Goal: Information Seeking & Learning: Check status

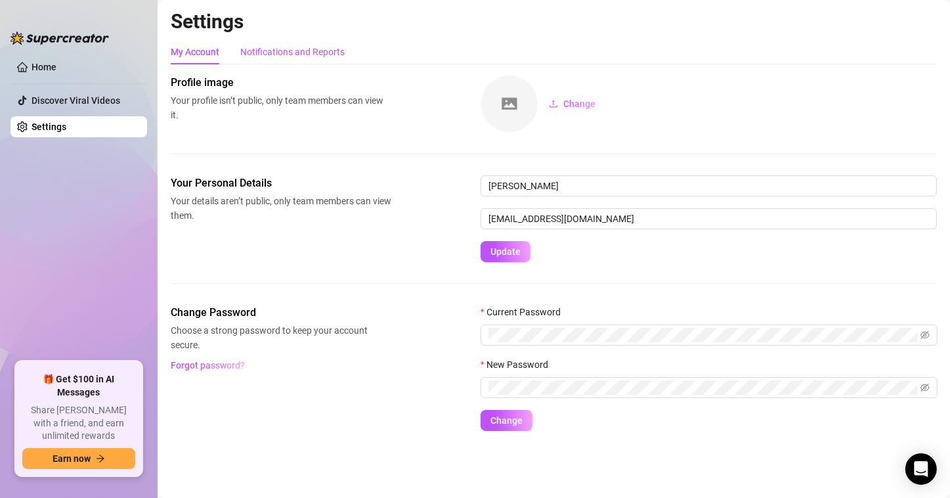
click at [256, 53] on div "Notifications and Reports" at bounding box center [292, 52] width 104 height 14
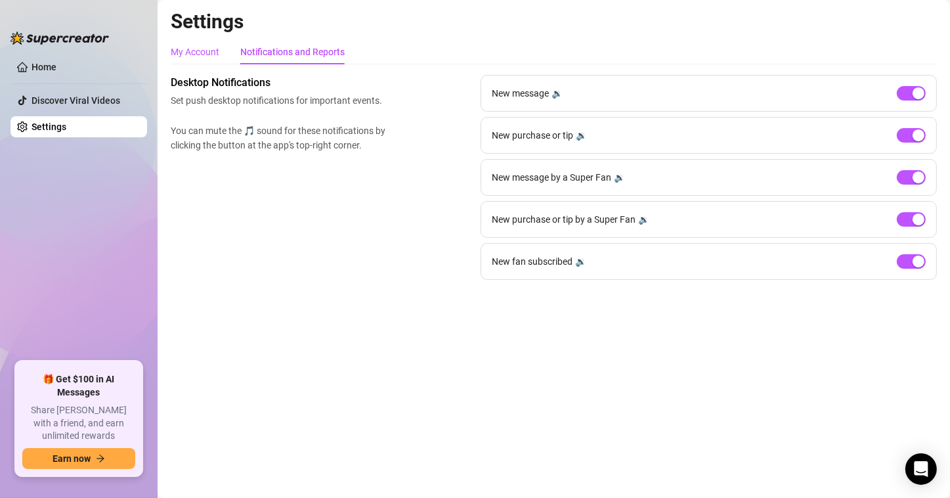
click at [178, 57] on div "My Account" at bounding box center [195, 52] width 49 height 14
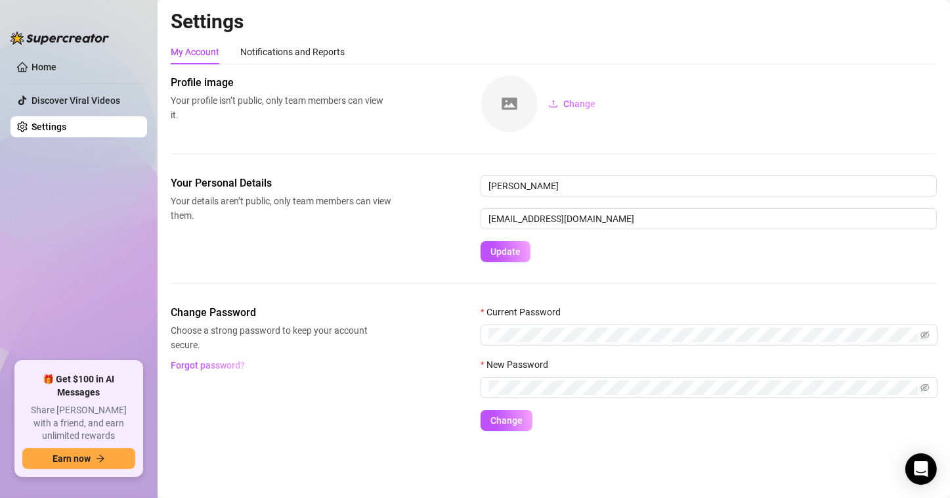
click at [209, 93] on span "Your profile isn’t public, only team members can view it." at bounding box center [281, 107] width 221 height 29
click at [56, 66] on link "Home" at bounding box center [44, 67] width 25 height 11
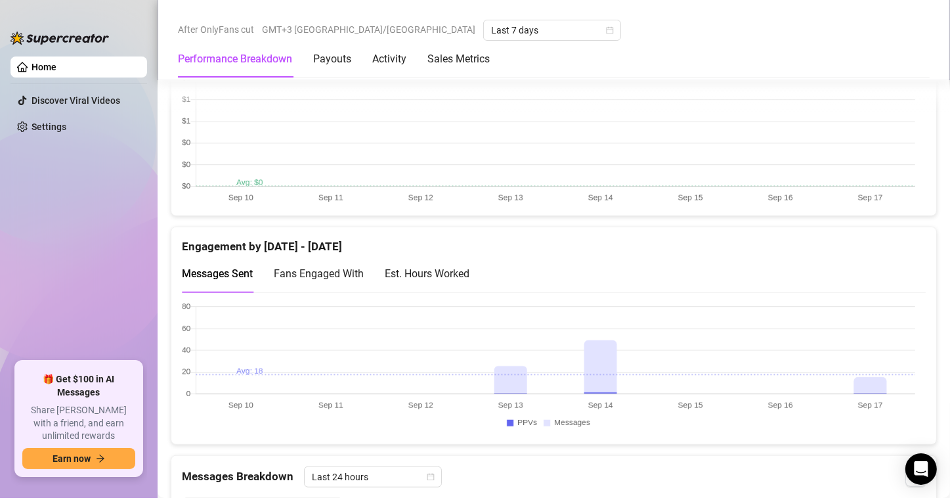
scroll to position [788, 0]
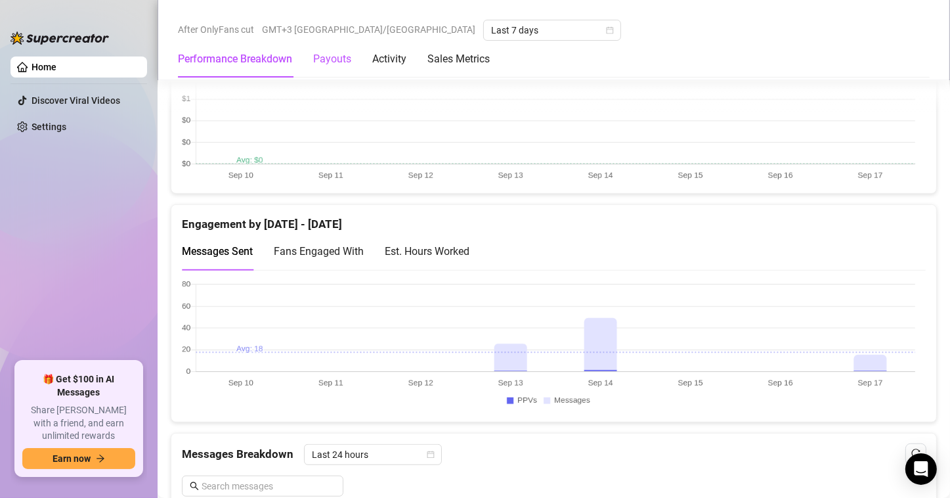
click at [335, 58] on div "Payouts" at bounding box center [332, 59] width 38 height 16
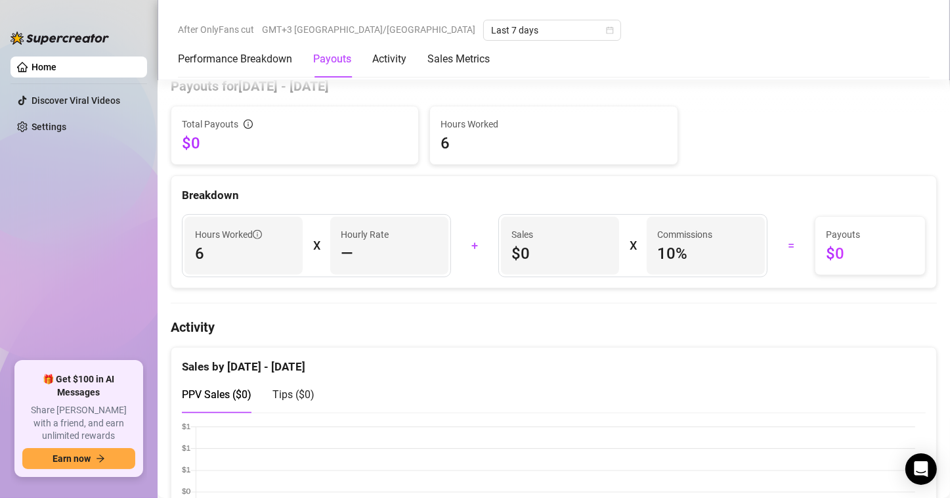
scroll to position [406, 0]
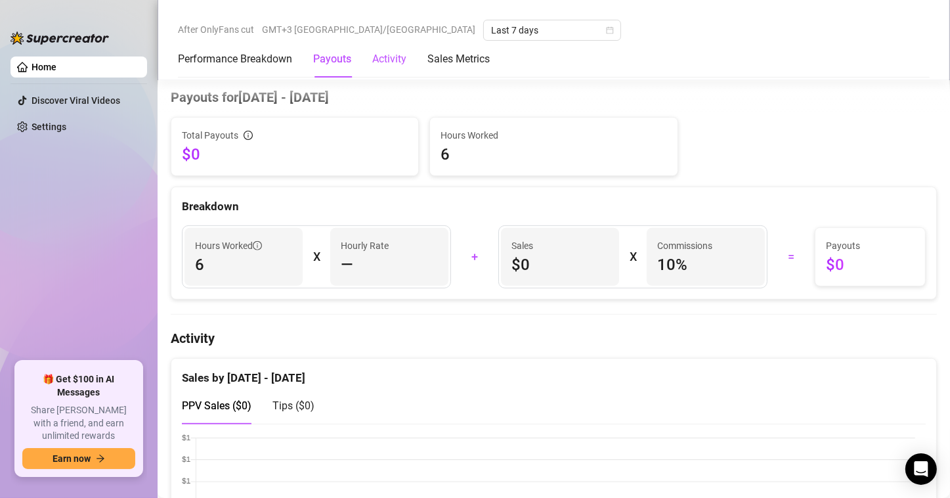
click at [390, 60] on div "Activity" at bounding box center [389, 59] width 34 height 16
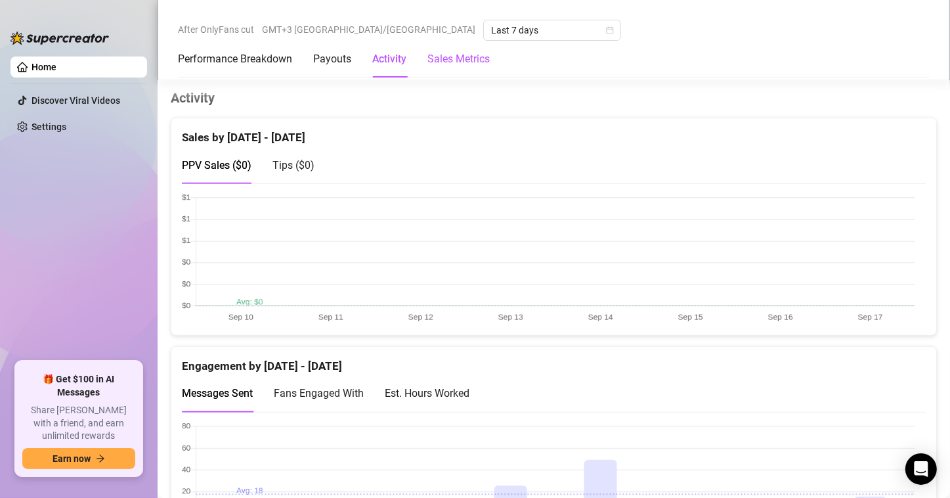
click at [448, 58] on Metrics "Sales Metrics" at bounding box center [458, 59] width 62 height 16
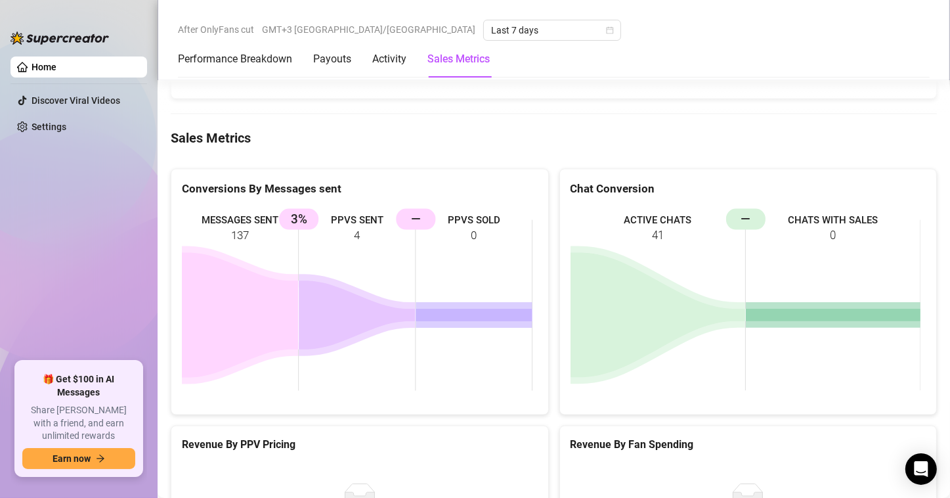
scroll to position [1804, 0]
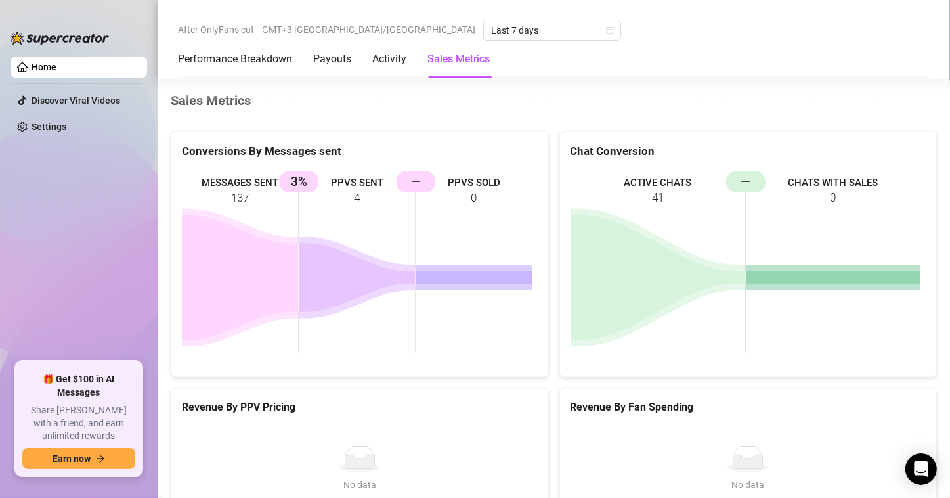
click at [234, 179] on rect at bounding box center [357, 267] width 351 height 197
click at [244, 57] on Breakdown "Performance Breakdown" at bounding box center [235, 59] width 114 height 16
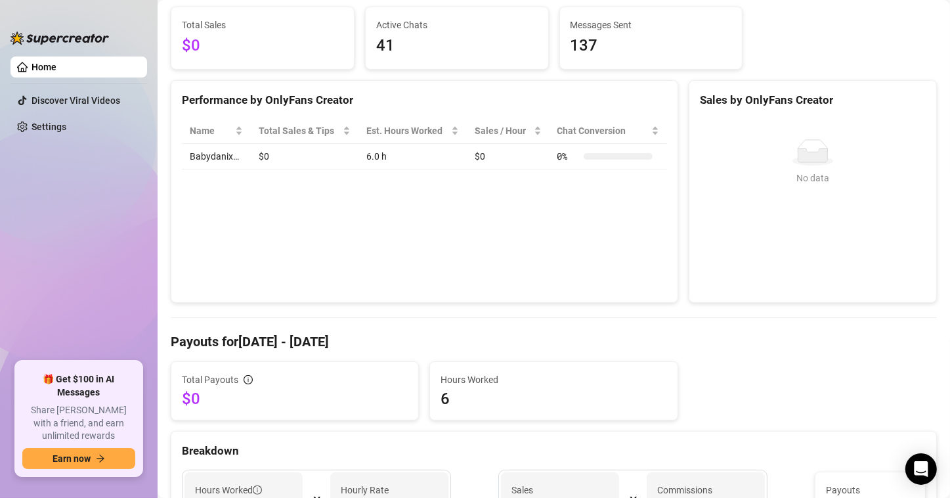
scroll to position [51, 0]
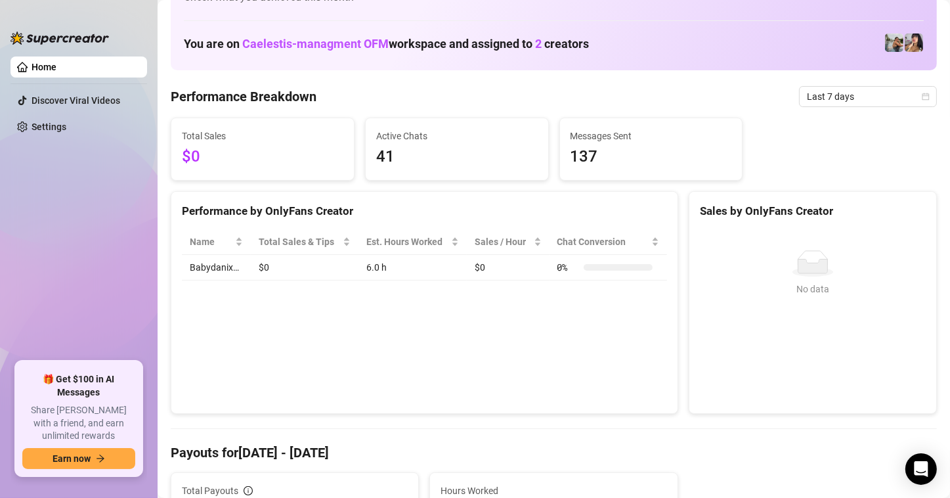
click at [491, 37] on span "Last 7 days" at bounding box center [552, 30] width 122 height 20
click at [848, 87] on span "Last 7 days" at bounding box center [868, 97] width 122 height 20
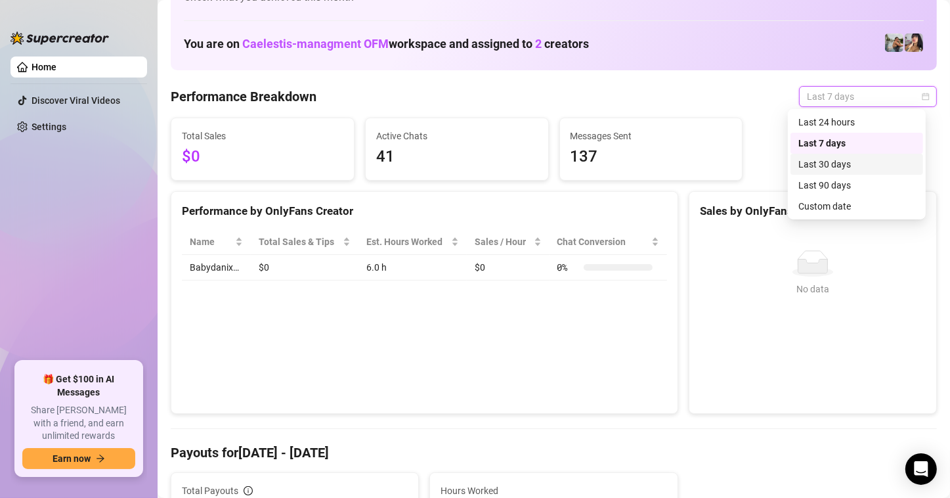
click at [834, 165] on div "Last 30 days" at bounding box center [856, 164] width 117 height 14
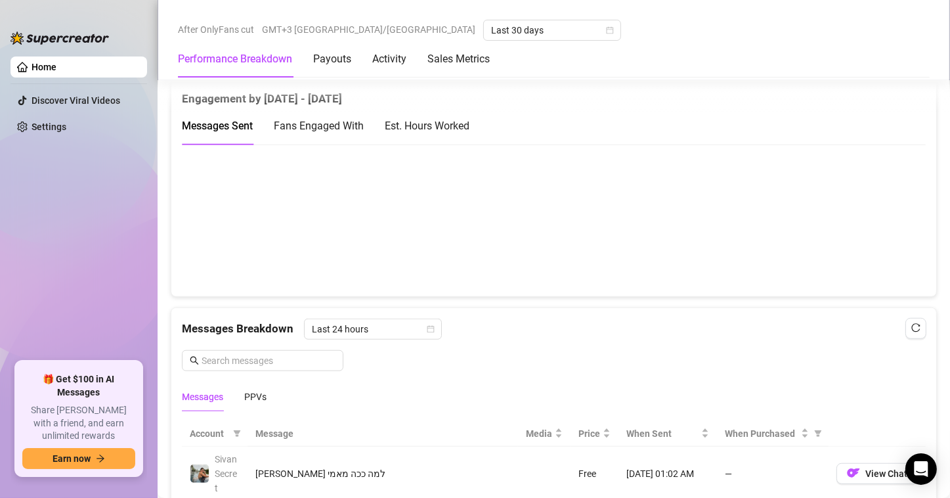
scroll to position [1364, 0]
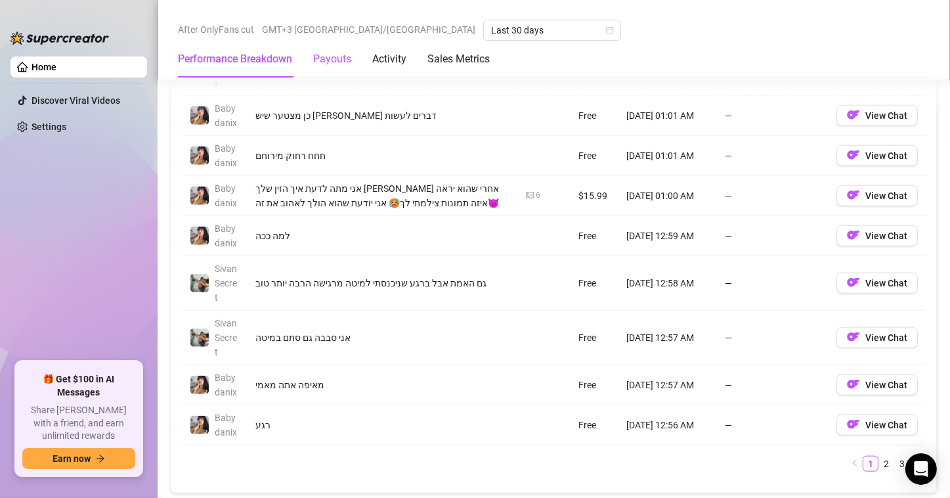
click at [330, 66] on div "Payouts" at bounding box center [332, 59] width 38 height 16
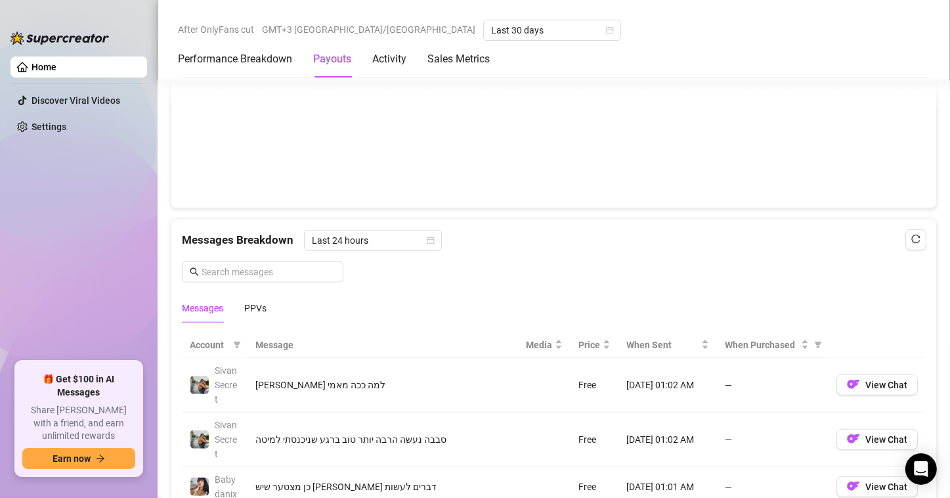
scroll to position [1119, 0]
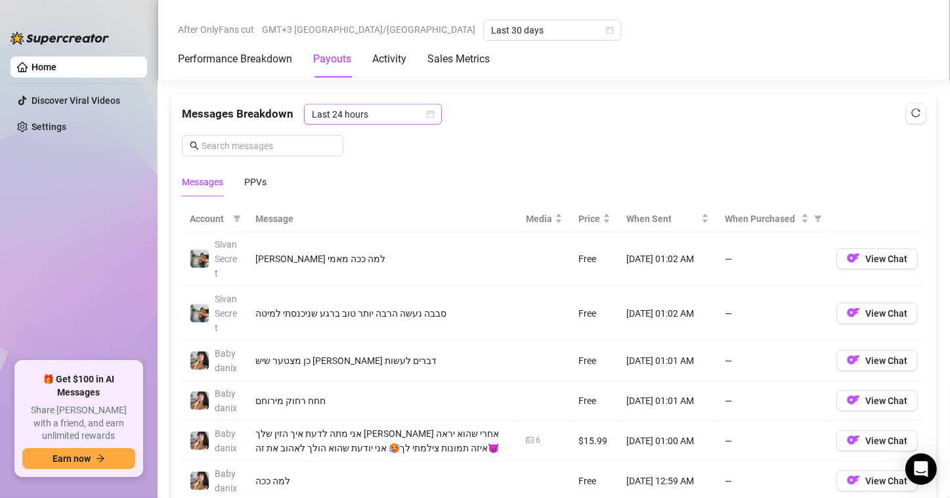
click at [330, 116] on span "Last 24 hours" at bounding box center [373, 114] width 122 height 20
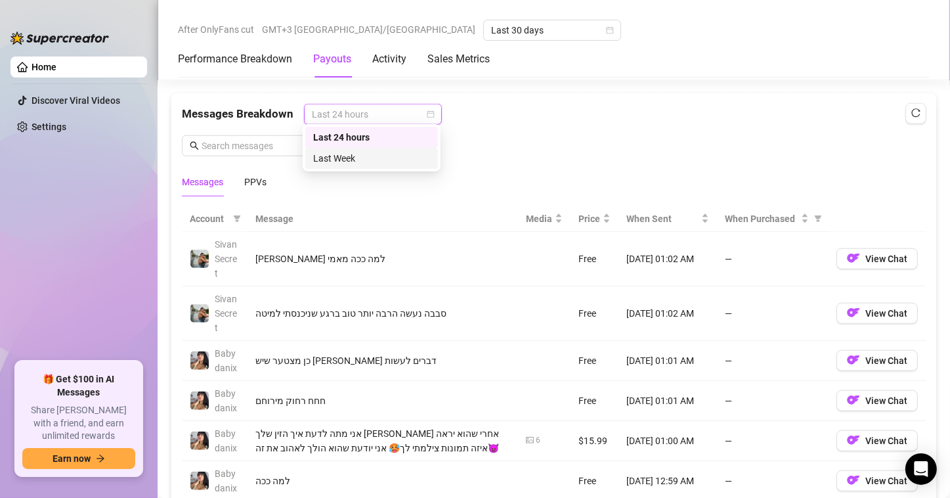
click at [340, 157] on div "Last Week" at bounding box center [371, 158] width 117 height 14
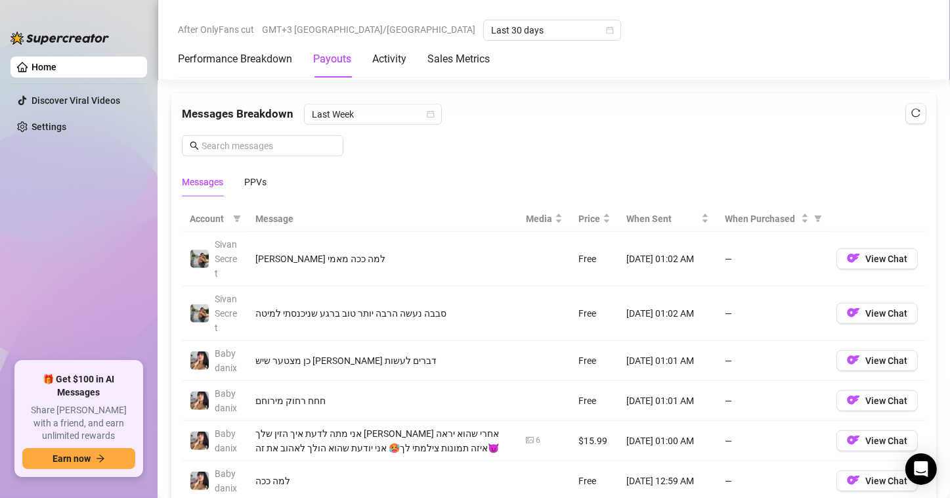
click at [506, 147] on div "Messages Breakdown Last Week Messages PPVs" at bounding box center [554, 150] width 744 height 93
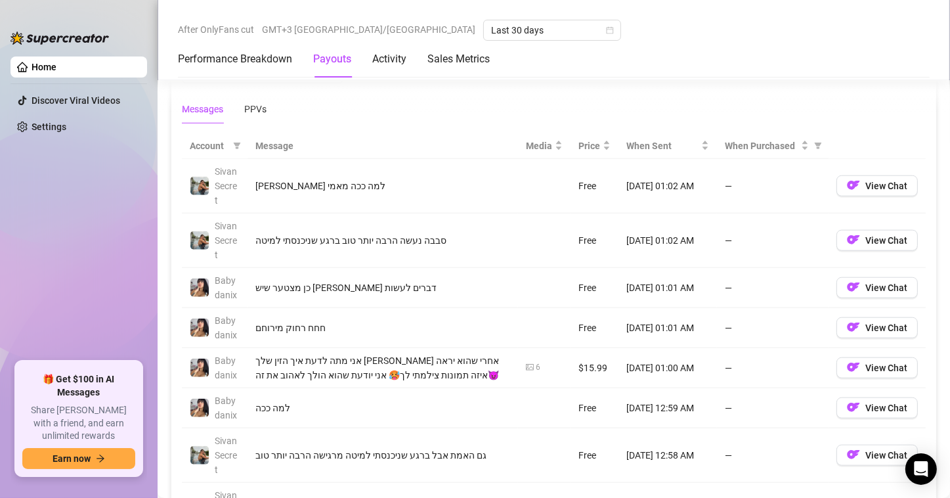
scroll to position [1184, 0]
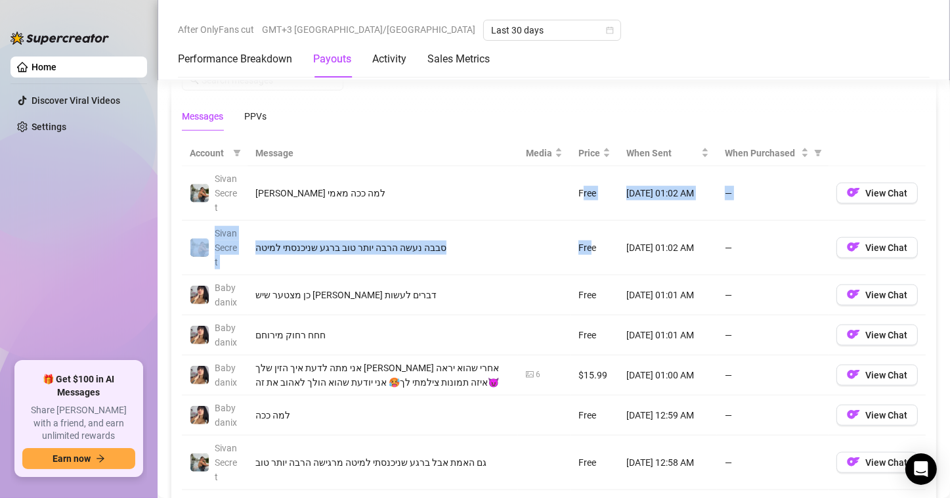
drag, startPoint x: 572, startPoint y: 190, endPoint x: 581, endPoint y: 257, distance: 68.2
click at [581, 257] on tbody "[PERSON_NAME] [PERSON_NAME] למה ככה מאמי Free [DATE] 01:02 AM — View Chat Sivan…" at bounding box center [554, 395] width 744 height 458
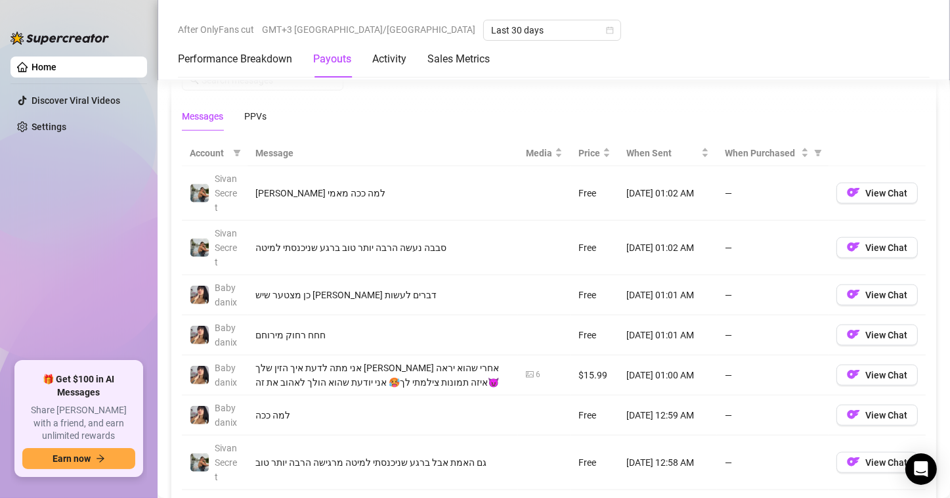
click at [582, 340] on td "Free" at bounding box center [595, 335] width 48 height 40
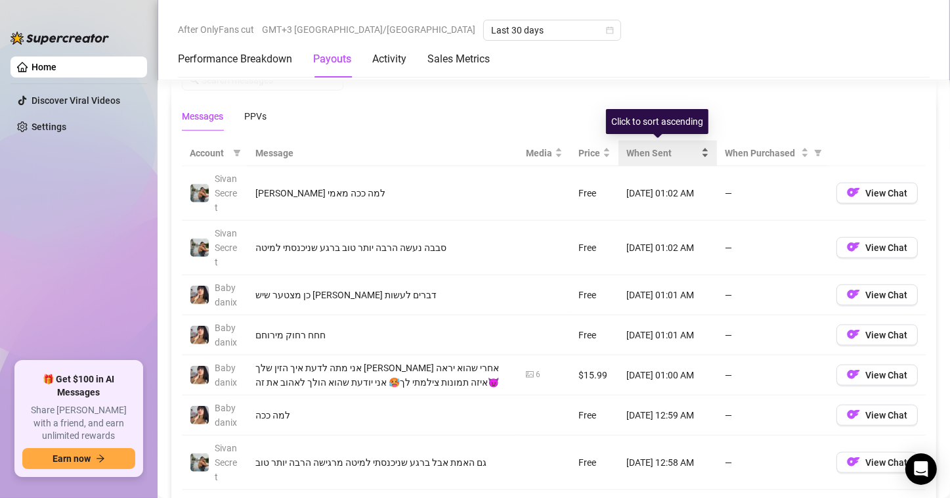
click at [651, 148] on span "When Sent" at bounding box center [662, 153] width 72 height 14
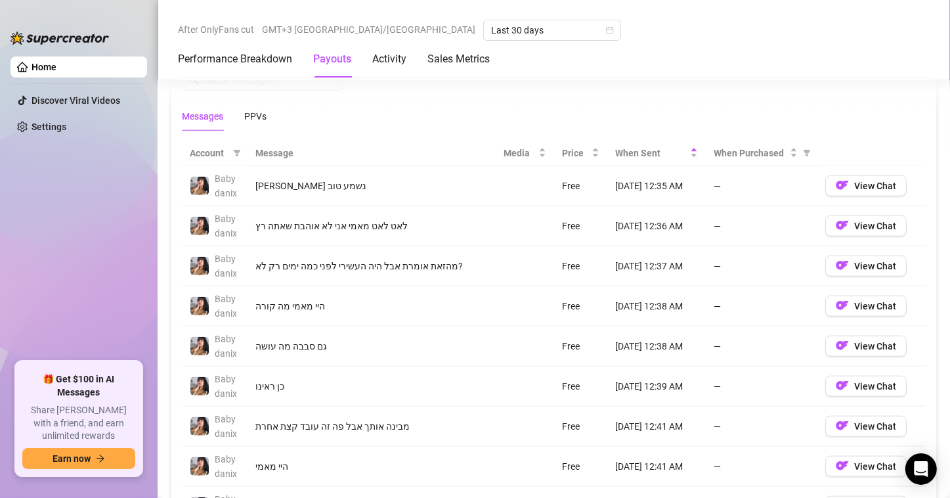
click at [567, 70] on div "Performance Breakdown Payouts Activity Sales Metrics" at bounding box center [554, 59] width 752 height 37
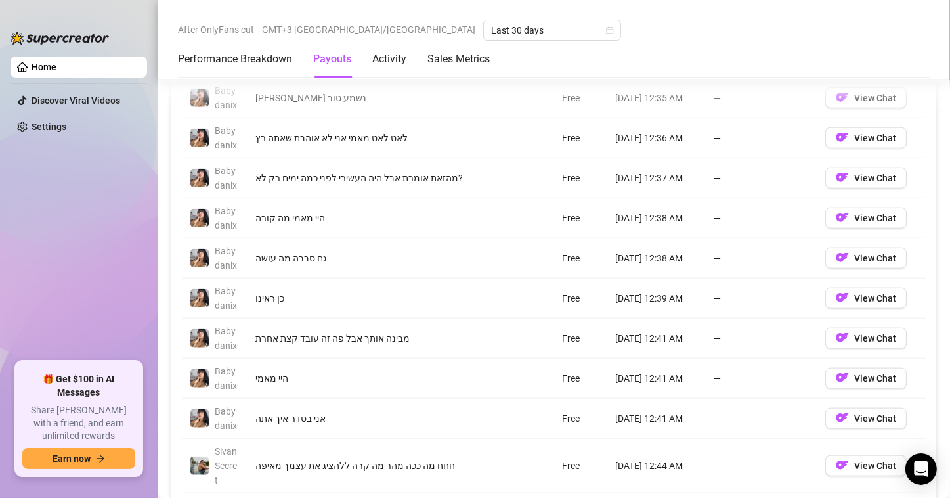
scroll to position [1119, 0]
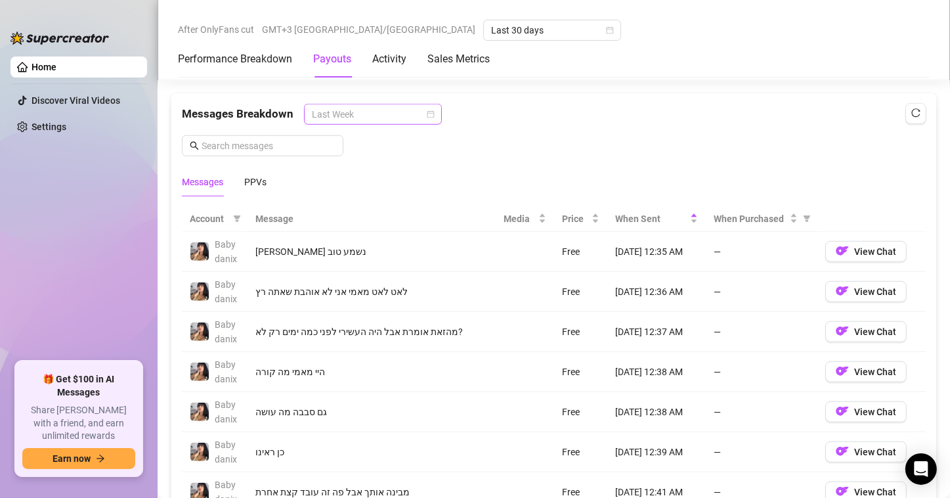
click at [372, 112] on span "Last Week" at bounding box center [373, 114] width 122 height 20
click at [498, 116] on div "Messages Breakdown Last Week" at bounding box center [554, 114] width 744 height 21
click at [491, 32] on span "Last 30 days" at bounding box center [552, 30] width 122 height 20
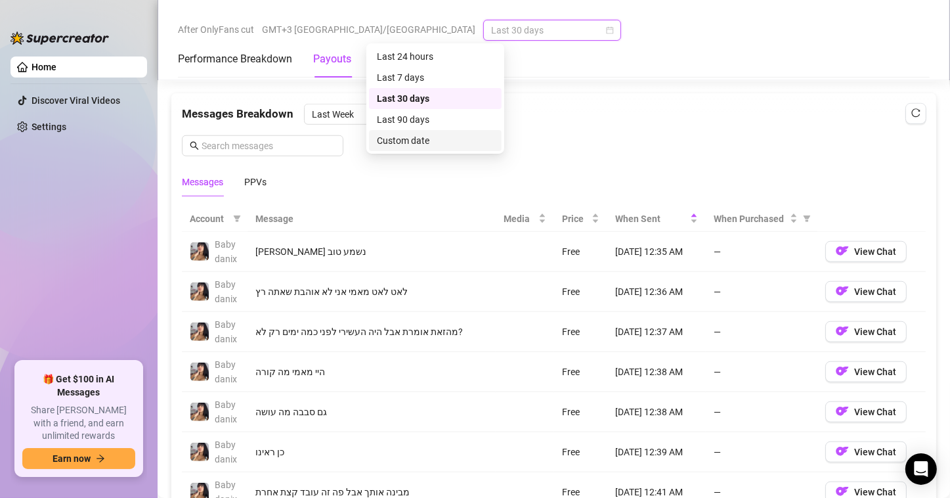
click at [443, 137] on div "Custom date" at bounding box center [435, 140] width 117 height 14
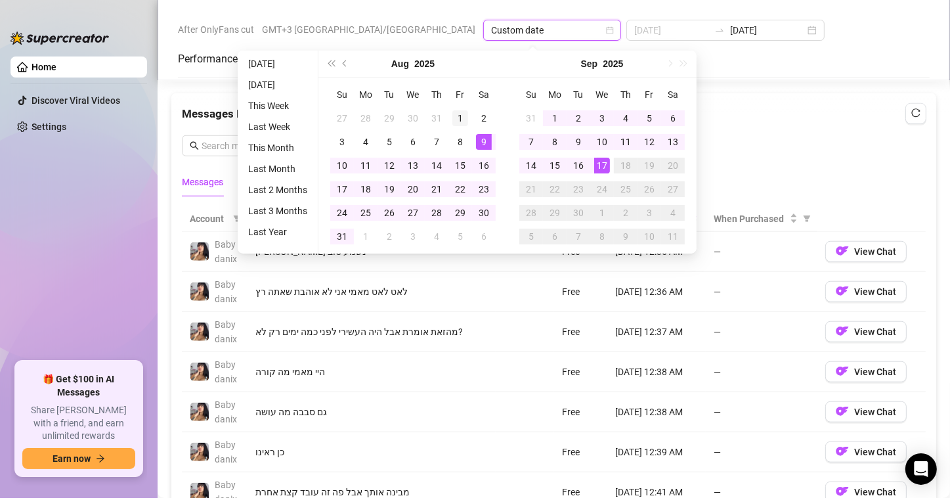
type input "[DATE]"
click at [463, 121] on div "1" at bounding box center [460, 118] width 16 height 16
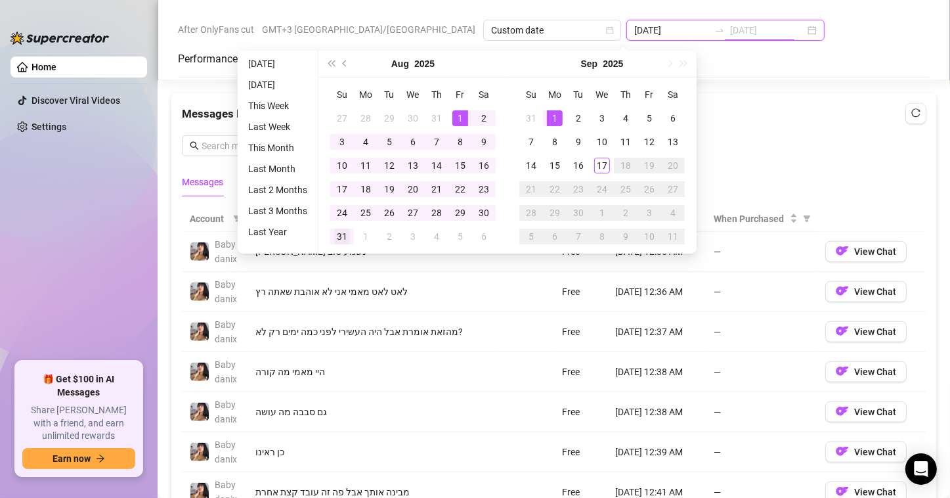
type input "[DATE]"
click at [343, 230] on div "31" at bounding box center [342, 236] width 16 height 16
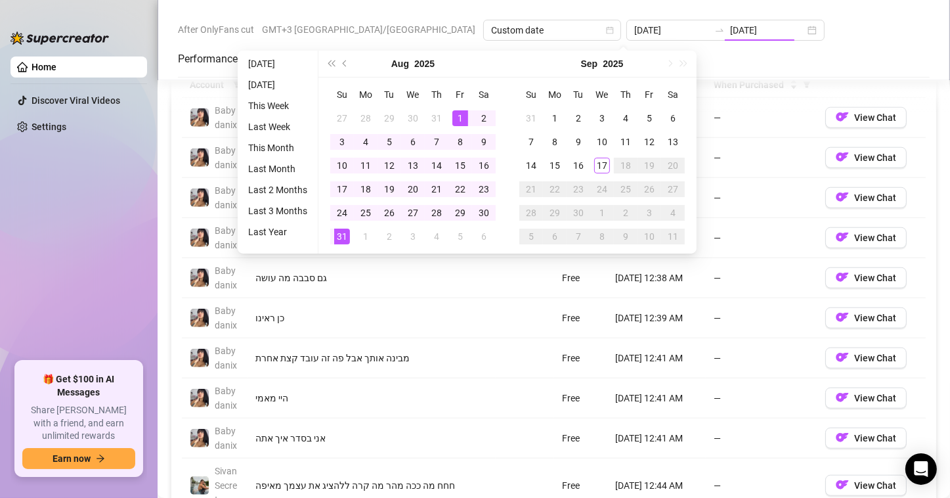
type input "[DATE]"
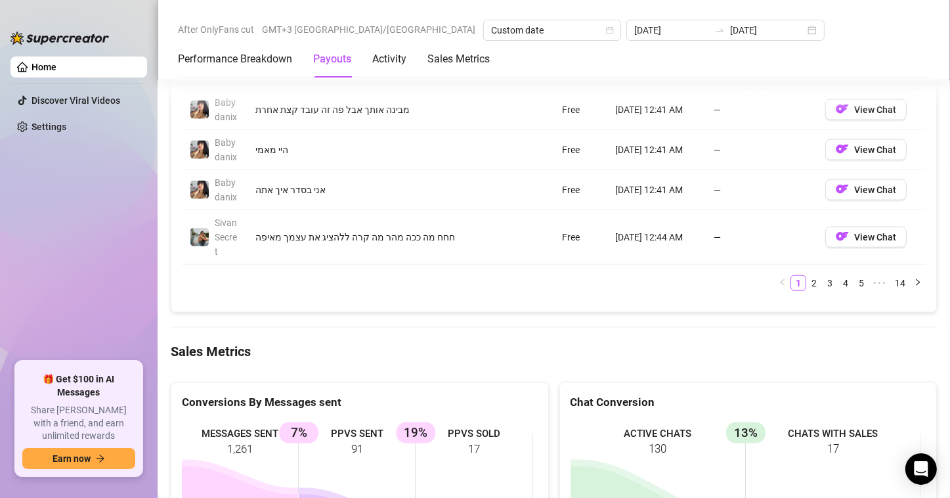
scroll to position [1505, 0]
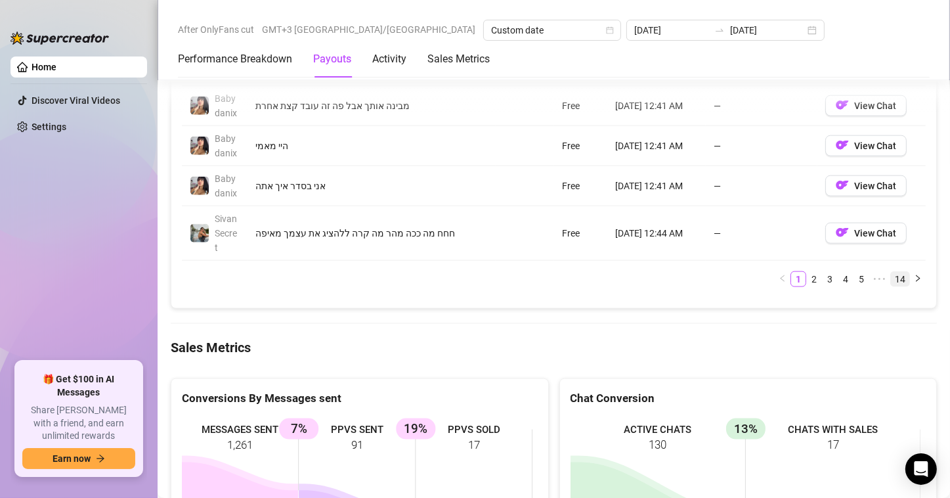
click at [891, 278] on link "14" at bounding box center [900, 279] width 18 height 14
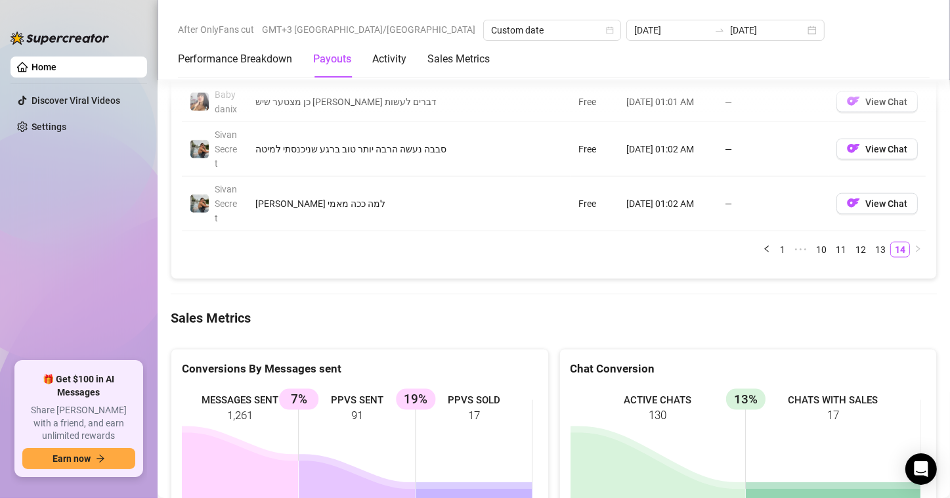
scroll to position [1308, 0]
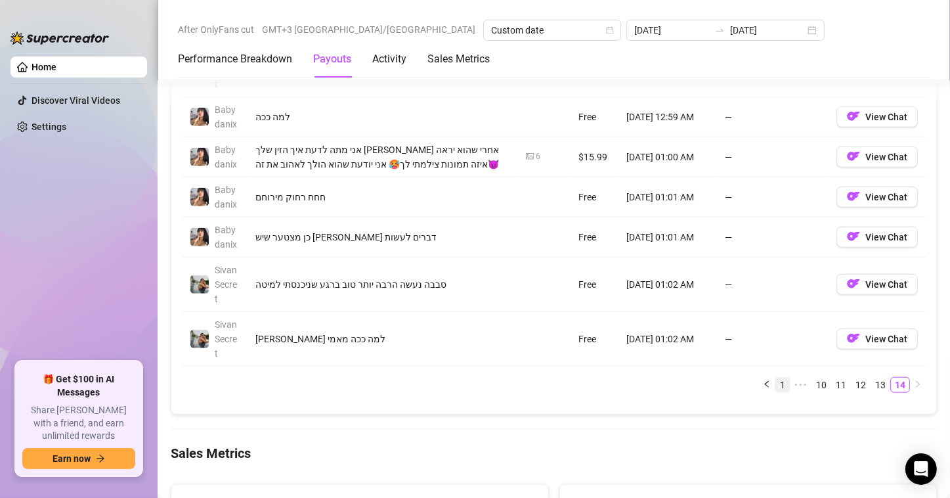
click at [775, 378] on link "1" at bounding box center [782, 385] width 14 height 14
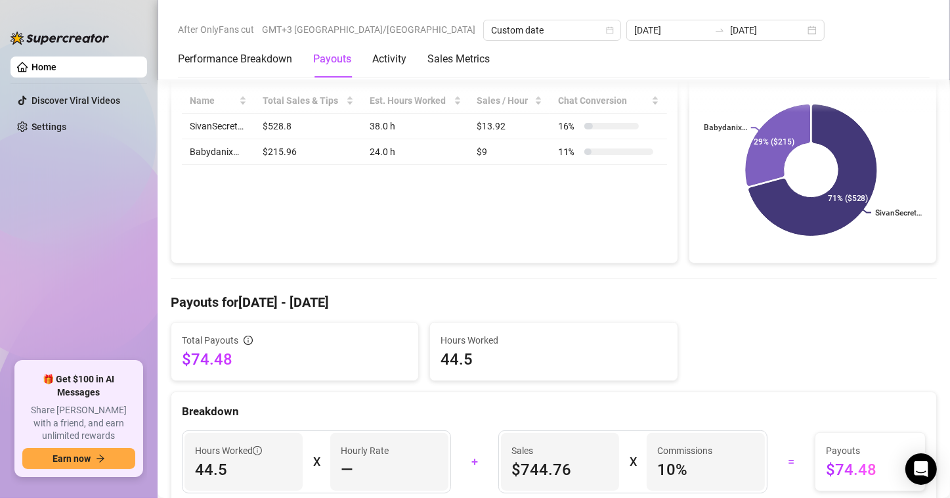
scroll to position [191, 0]
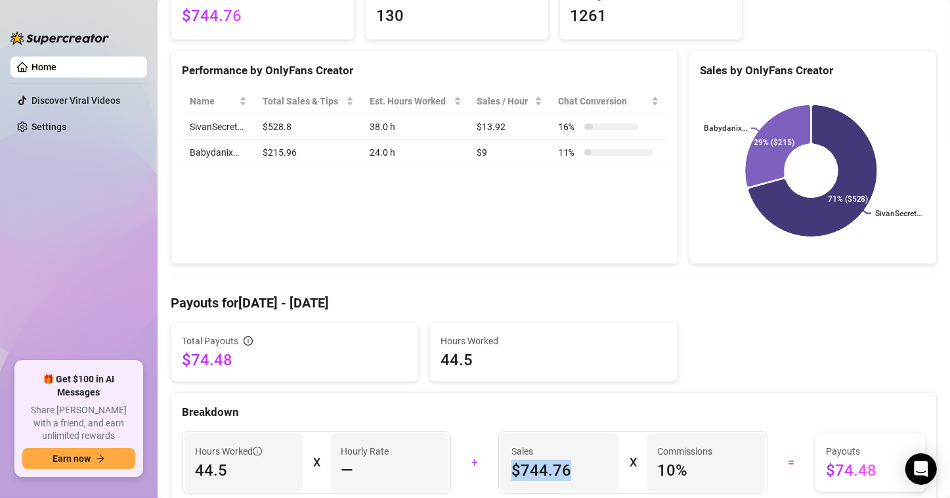
drag, startPoint x: 511, startPoint y: 464, endPoint x: 574, endPoint y: 467, distance: 63.2
click at [574, 467] on span "$744.76" at bounding box center [559, 470] width 97 height 21
click at [602, 422] on div "Hours Worked 44.5 X Hourly Rate — + Sales $744.76 X Commissions 10 % = Payouts …" at bounding box center [553, 462] width 765 height 84
drag, startPoint x: 651, startPoint y: 462, endPoint x: 688, endPoint y: 468, distance: 37.9
click at [688, 468] on span "10 %" at bounding box center [705, 470] width 97 height 21
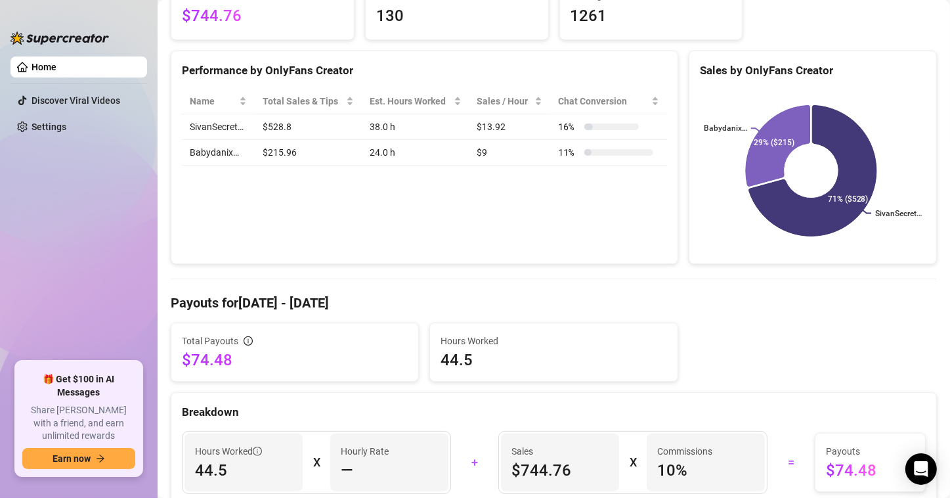
click at [698, 416] on div "Breakdown" at bounding box center [554, 412] width 744 height 18
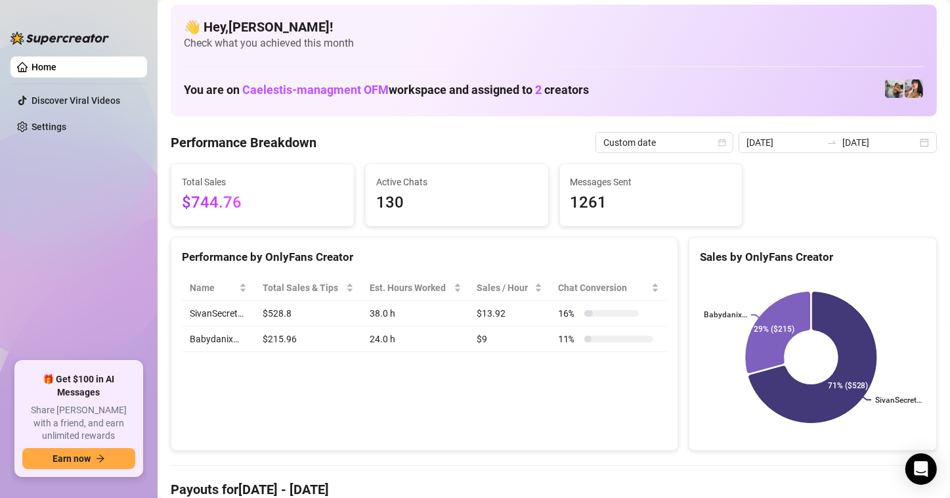
scroll to position [0, 0]
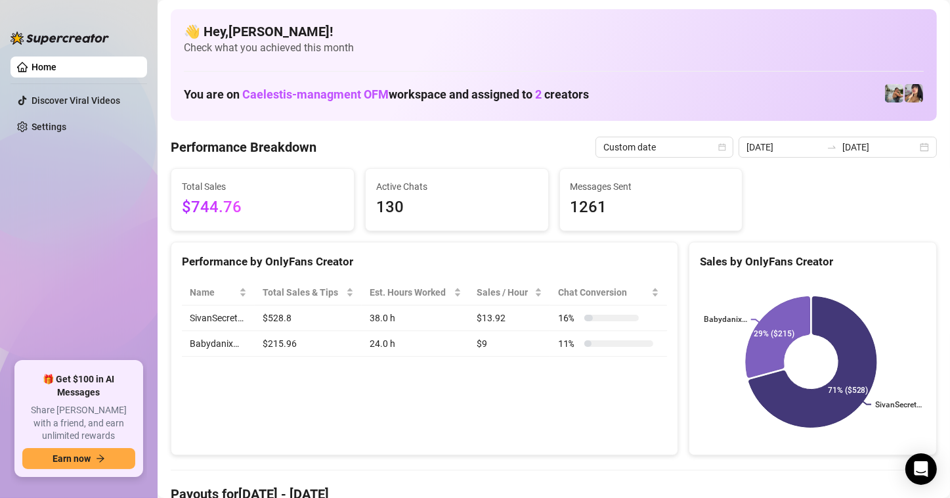
click at [572, 203] on span "1261" at bounding box center [652, 207] width 162 height 25
click at [283, 207] on span "$744.76" at bounding box center [263, 207] width 162 height 25
click at [60, 121] on link "Settings" at bounding box center [49, 126] width 35 height 11
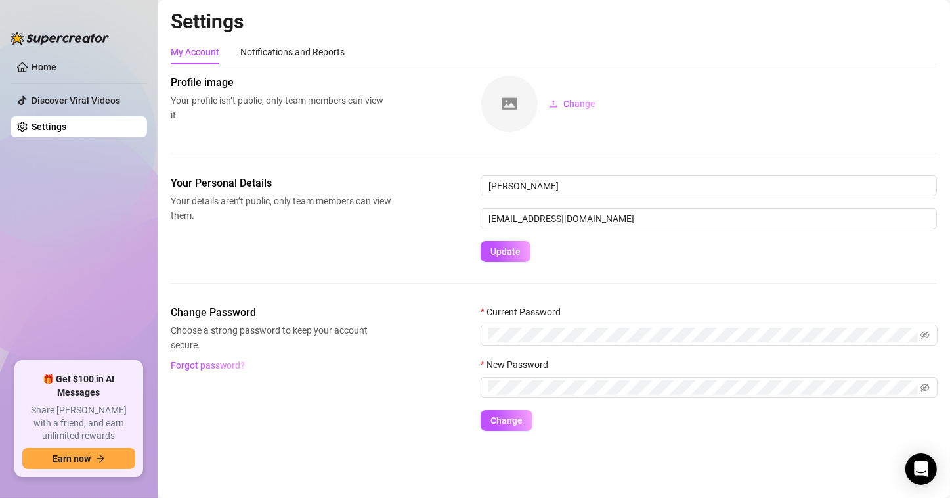
click at [60, 121] on link "Settings" at bounding box center [49, 126] width 35 height 11
click at [64, 105] on link "Discover Viral Videos" at bounding box center [76, 100] width 89 height 11
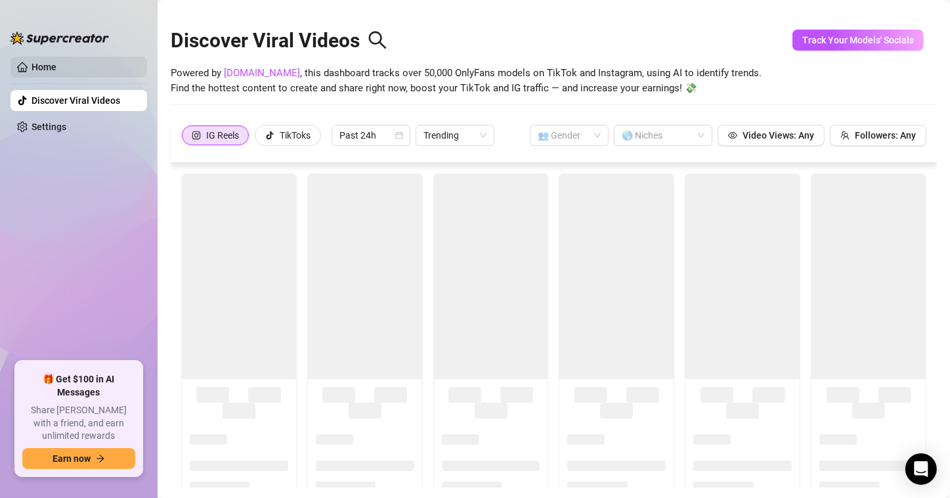
click at [56, 72] on link "Home" at bounding box center [44, 67] width 25 height 11
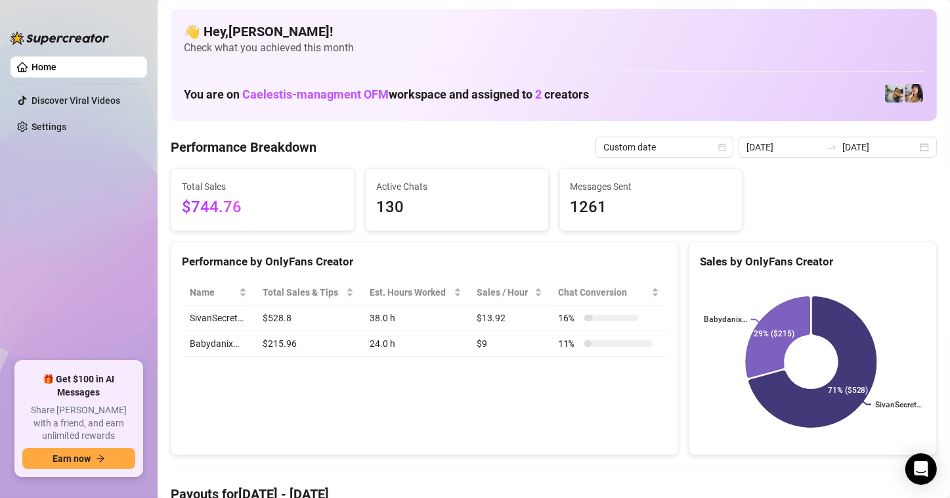
click at [565, 45] on span "Check what you achieved this month" at bounding box center [554, 48] width 740 height 14
